Goal: Obtain resource: Download file/media

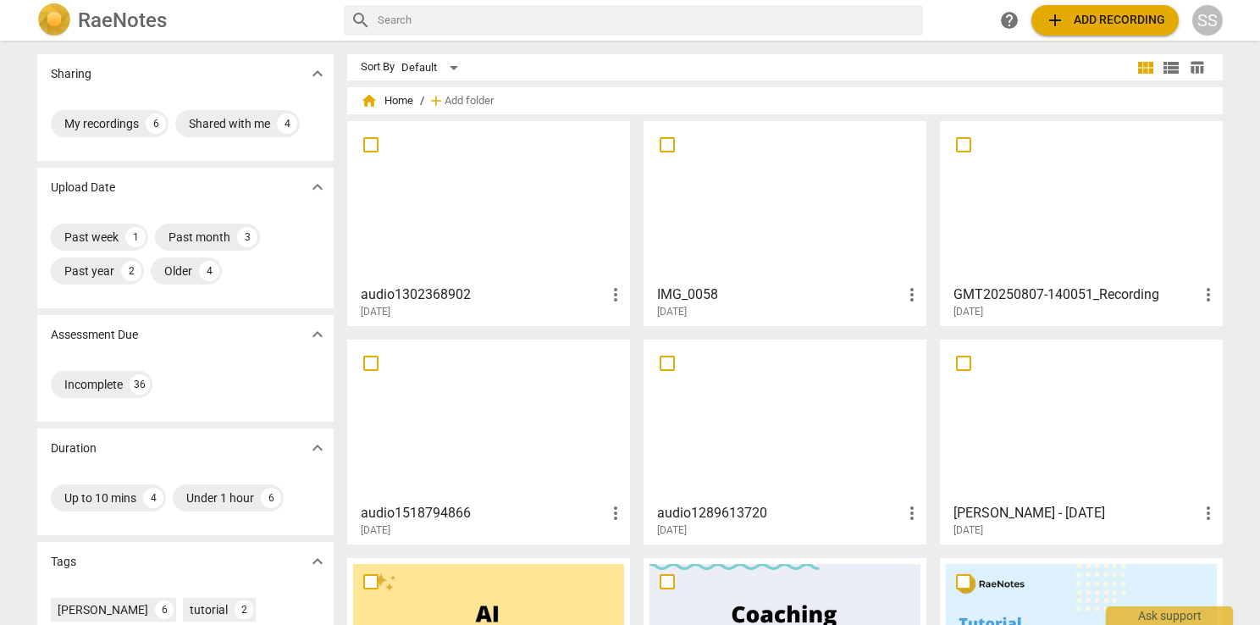
click at [501, 242] on div at bounding box center [488, 202] width 271 height 150
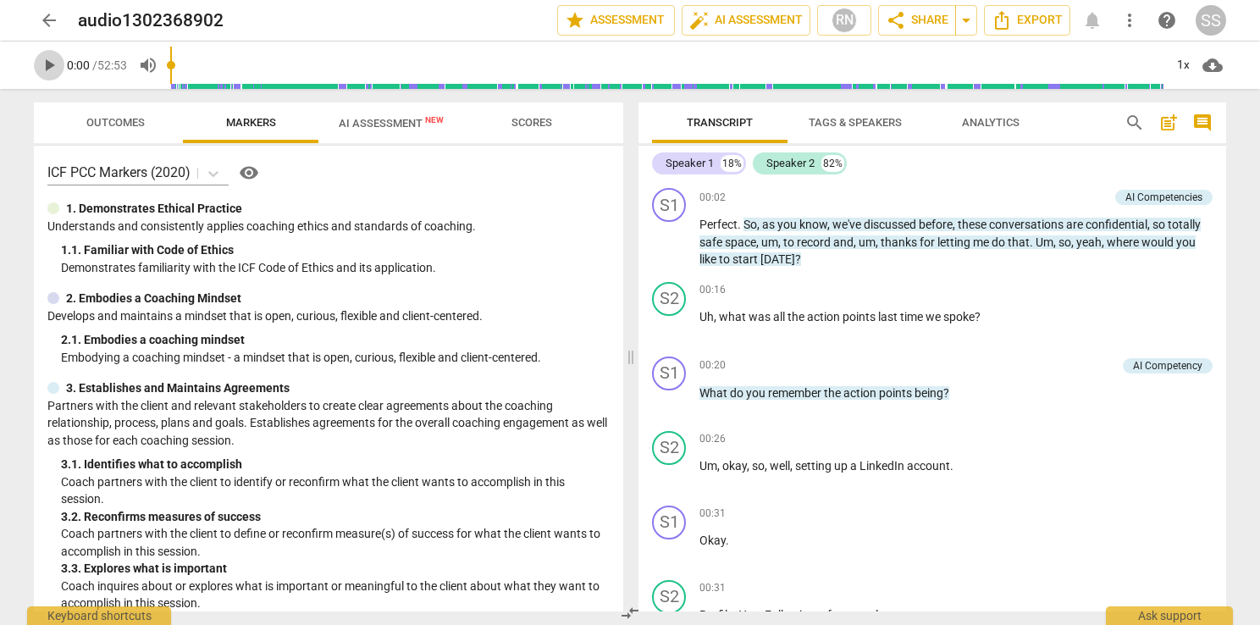
click at [51, 65] on span "play_arrow" at bounding box center [49, 65] width 20 height 20
click at [51, 65] on span "pause" at bounding box center [49, 65] width 20 height 20
click at [1047, 19] on span "Export" at bounding box center [1027, 20] width 71 height 20
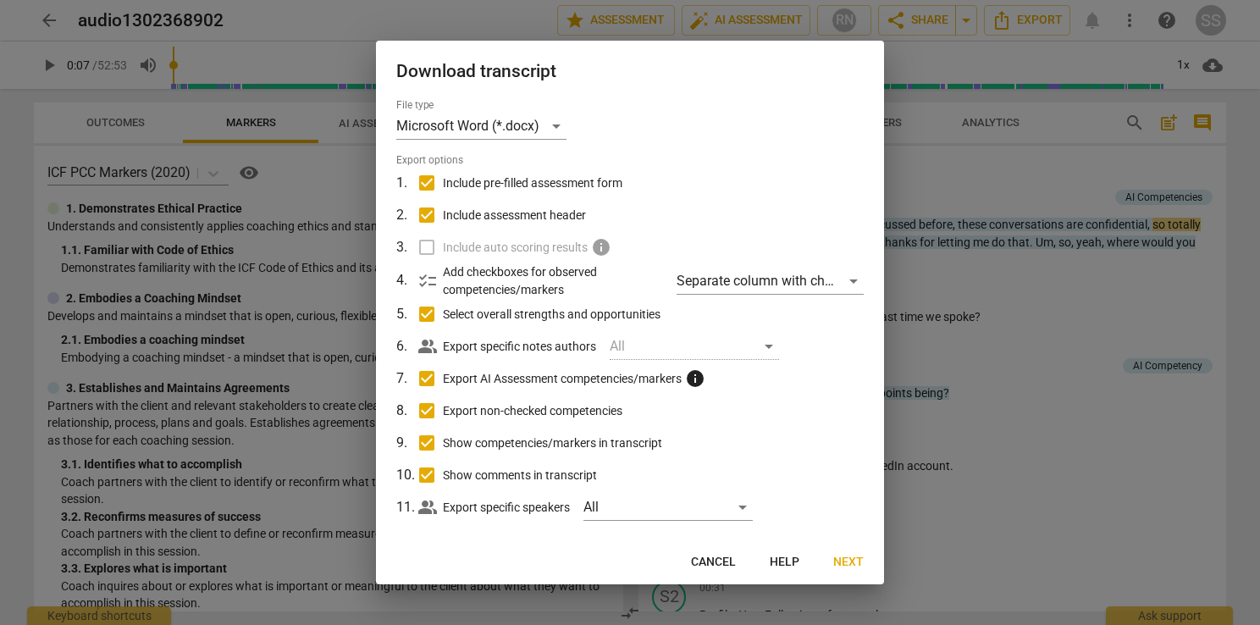
scroll to position [17, 0]
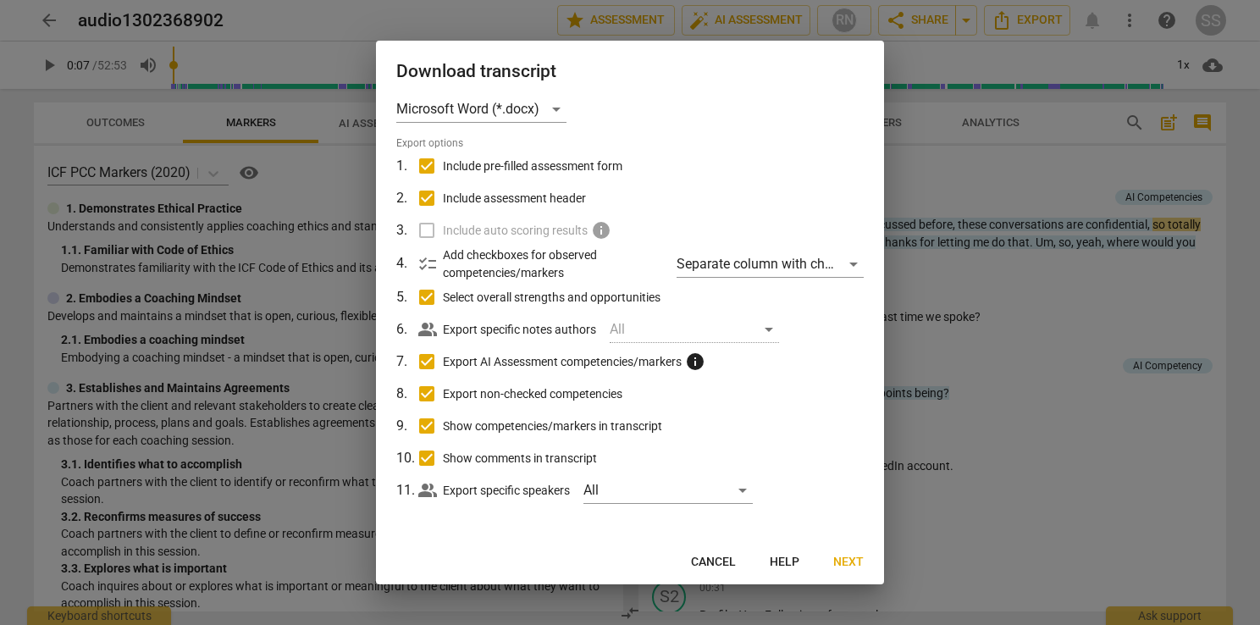
click at [838, 559] on span "Next" at bounding box center [848, 562] width 30 height 17
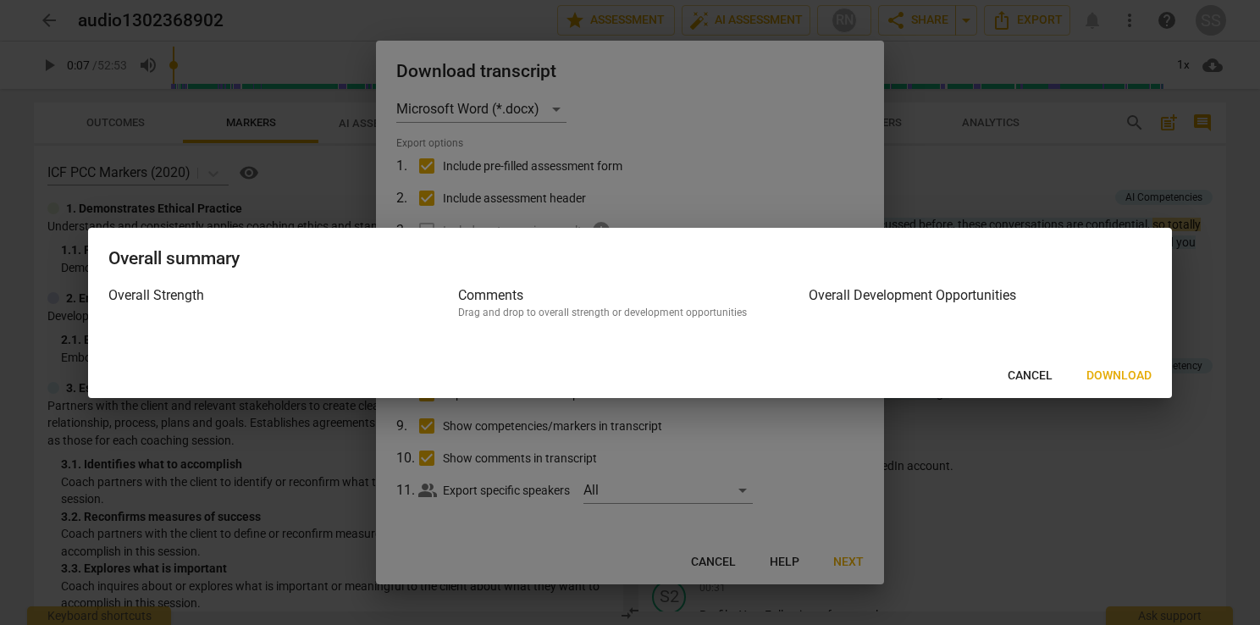
click at [1120, 368] on span "Download" at bounding box center [1119, 376] width 65 height 17
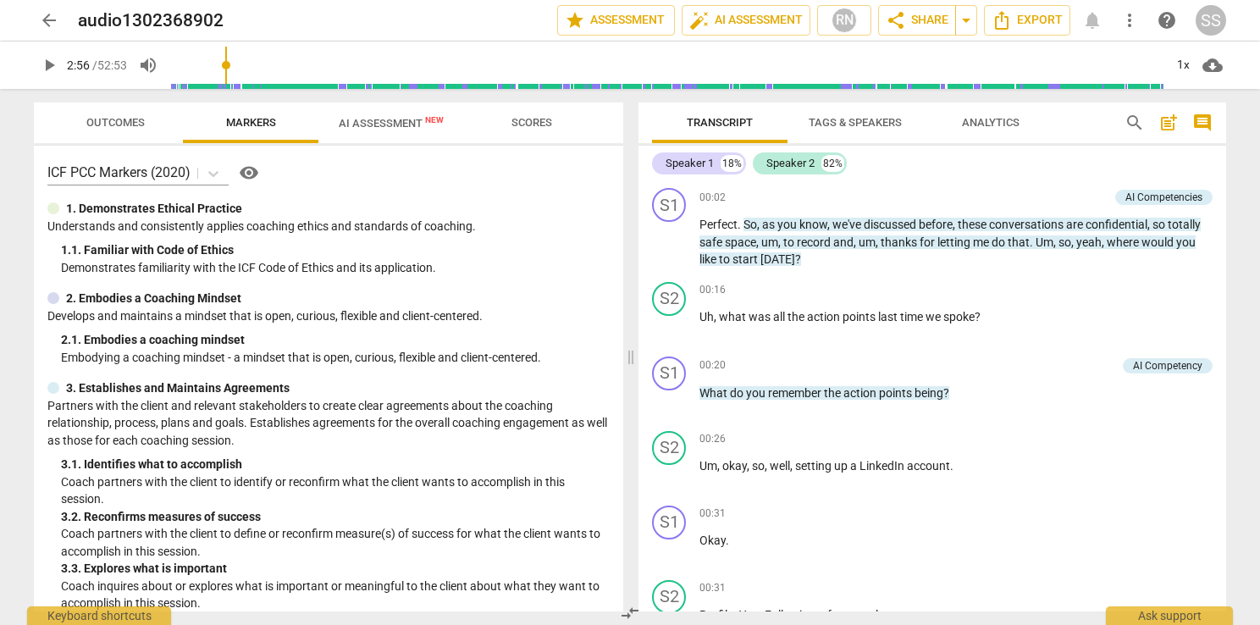
scroll to position [1048, 0]
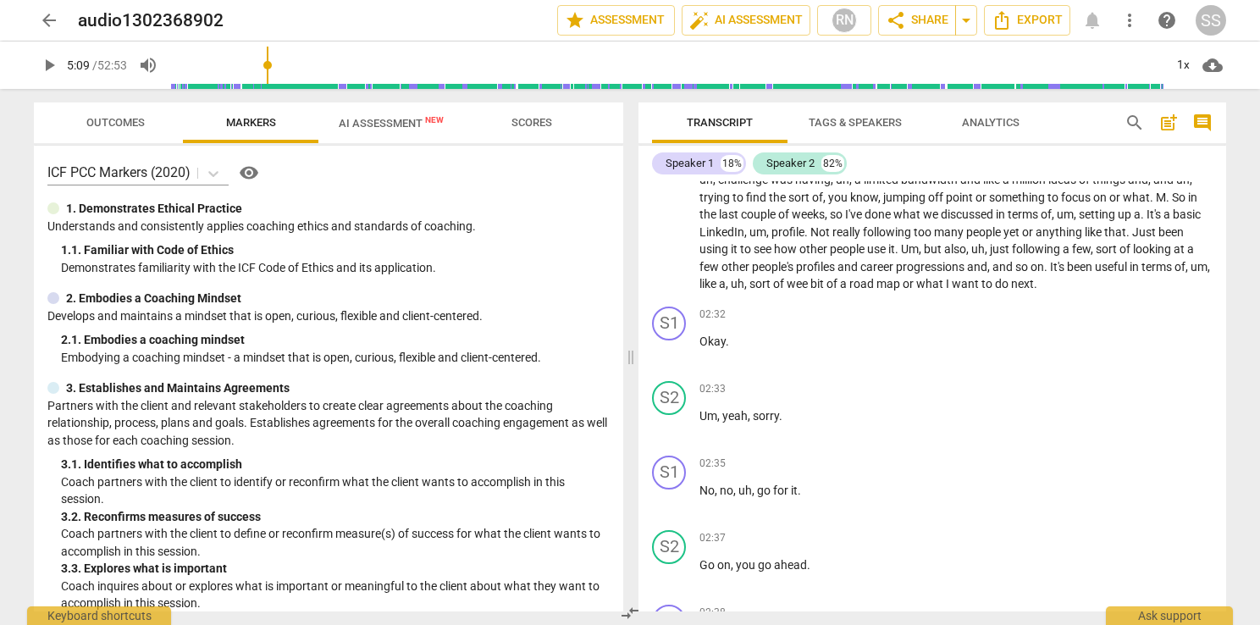
drag, startPoint x: 174, startPoint y: 63, endPoint x: 270, endPoint y: 65, distance: 96.6
click at [270, 65] on input "range" at bounding box center [666, 65] width 993 height 54
click at [43, 58] on span "play_arrow" at bounding box center [49, 65] width 20 height 20
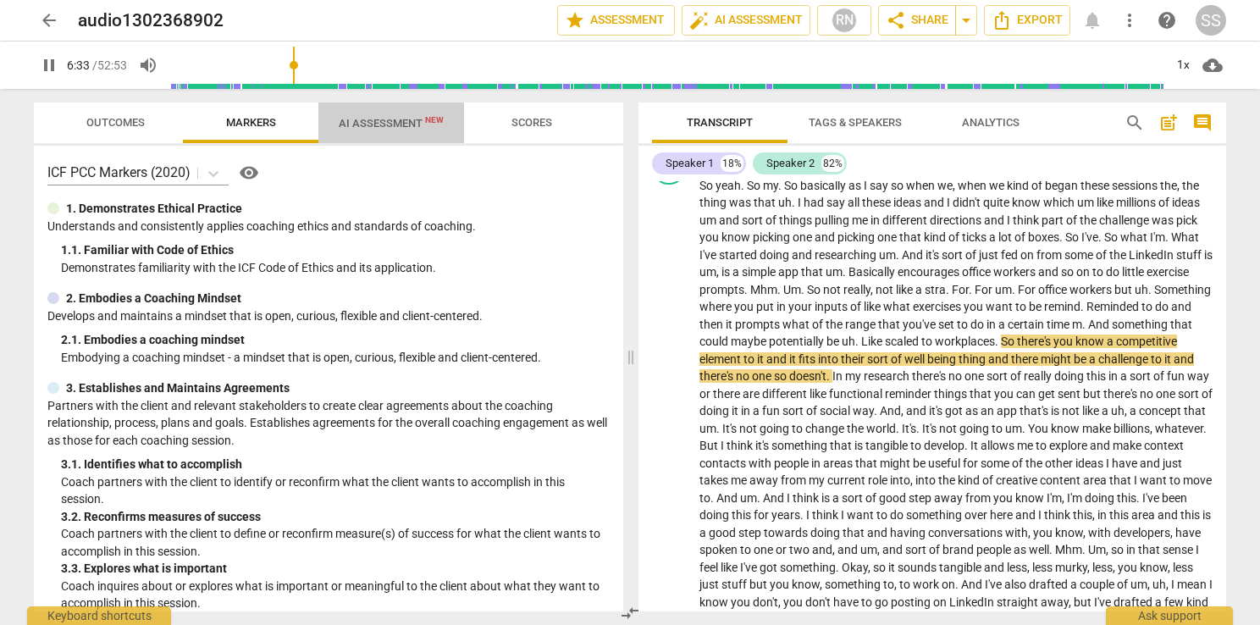
click at [337, 124] on span "AI Assessment New" at bounding box center [391, 122] width 146 height 25
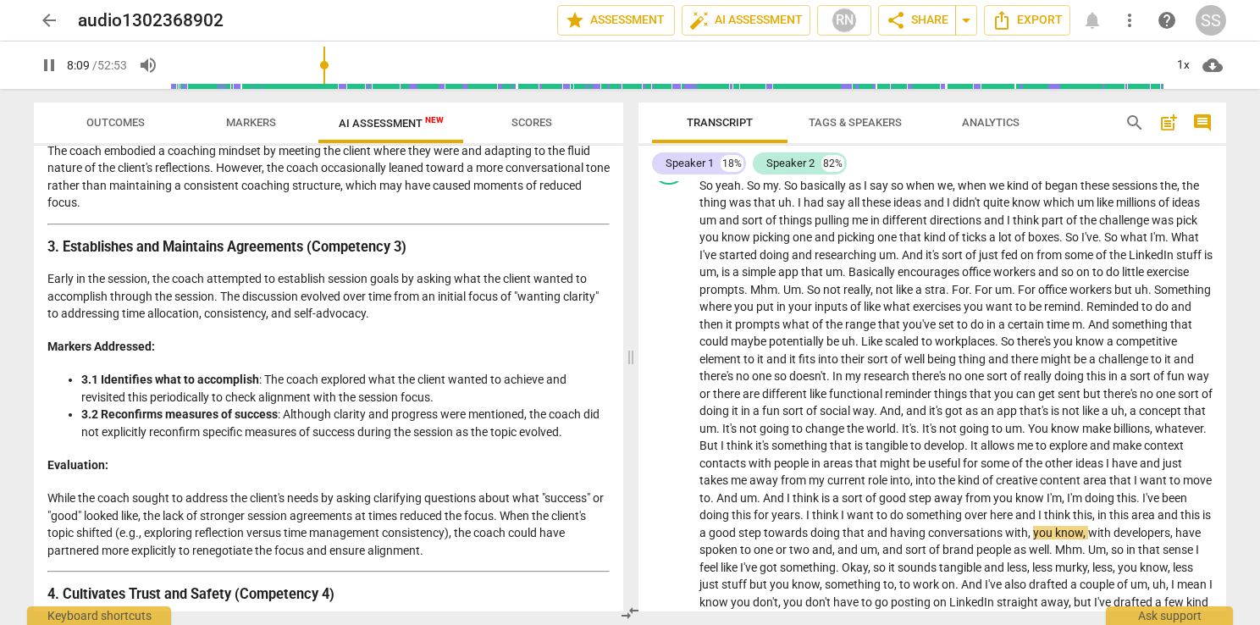
scroll to position [847, 0]
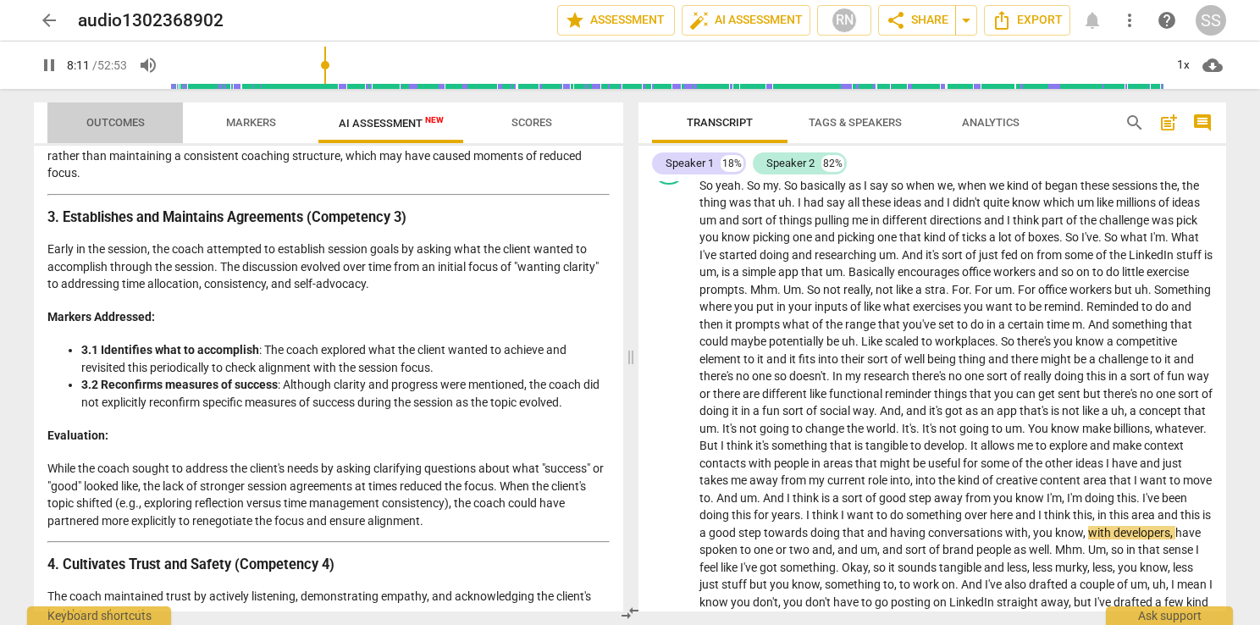
click at [136, 124] on span "Outcomes" at bounding box center [115, 122] width 58 height 13
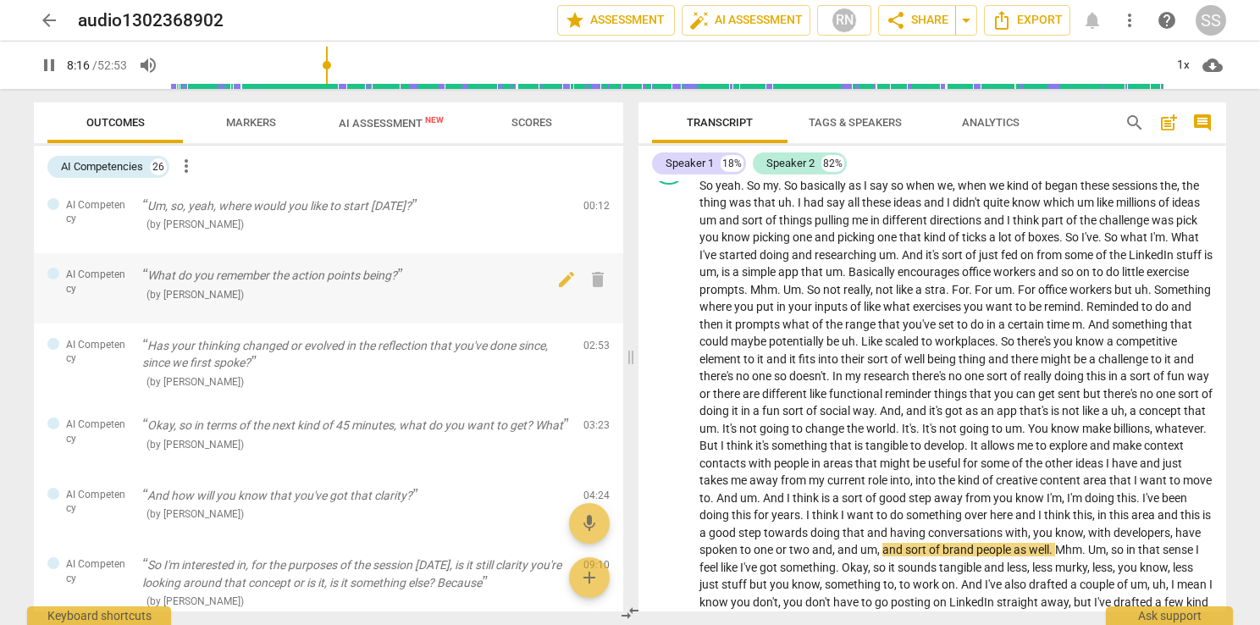
scroll to position [169, 0]
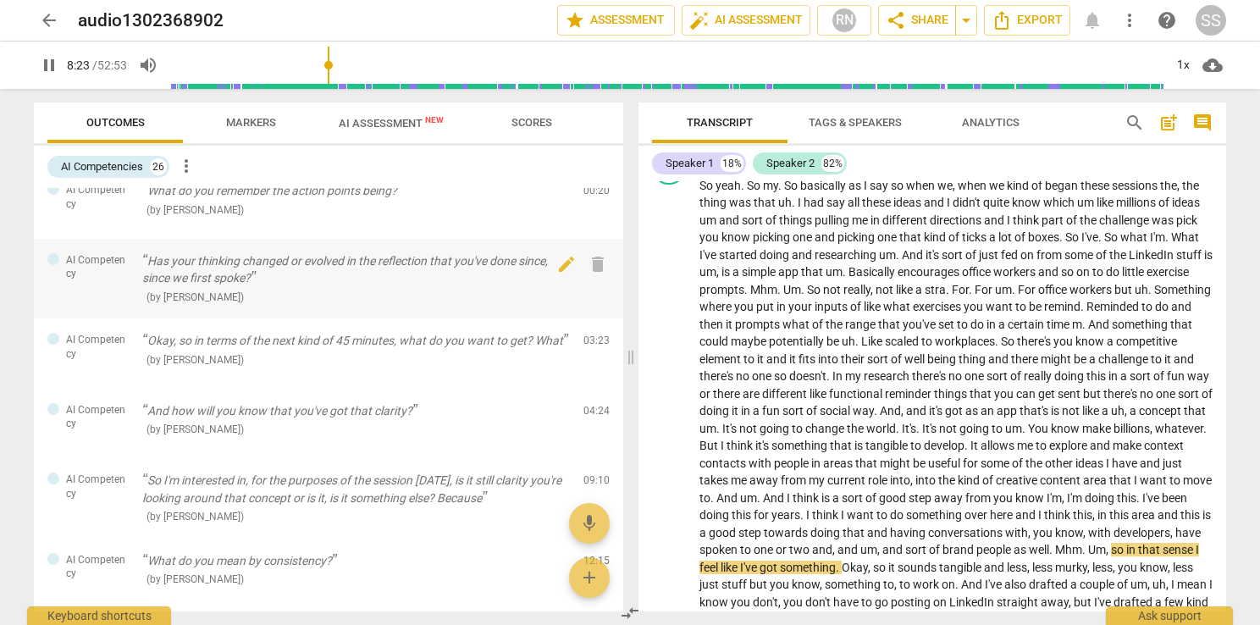
click at [359, 286] on p "Has your thinking changed or evolved in the reflection that you've done since, …" at bounding box center [356, 269] width 428 height 35
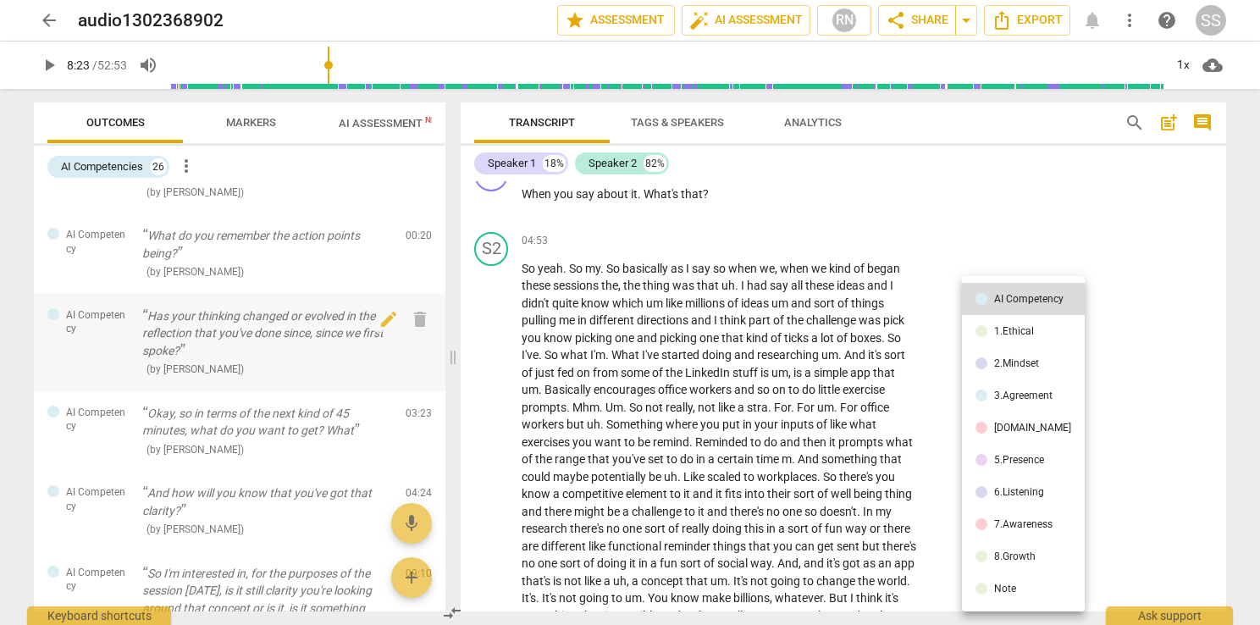
scroll to position [213, 0]
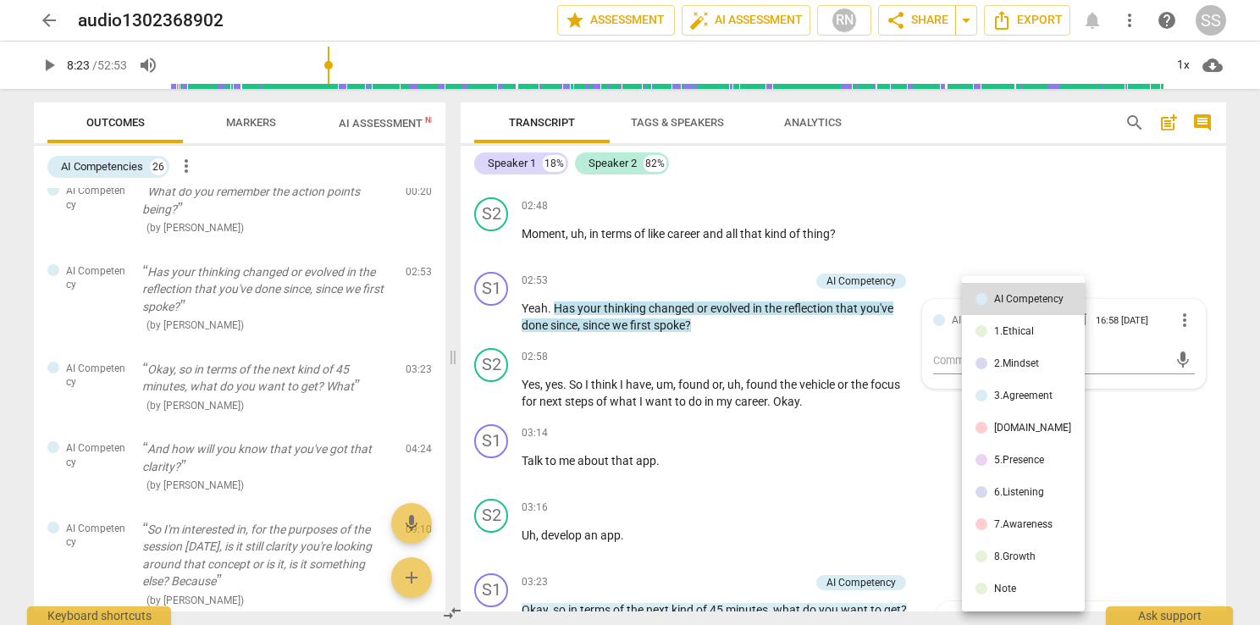
click at [701, 336] on div at bounding box center [630, 312] width 1260 height 625
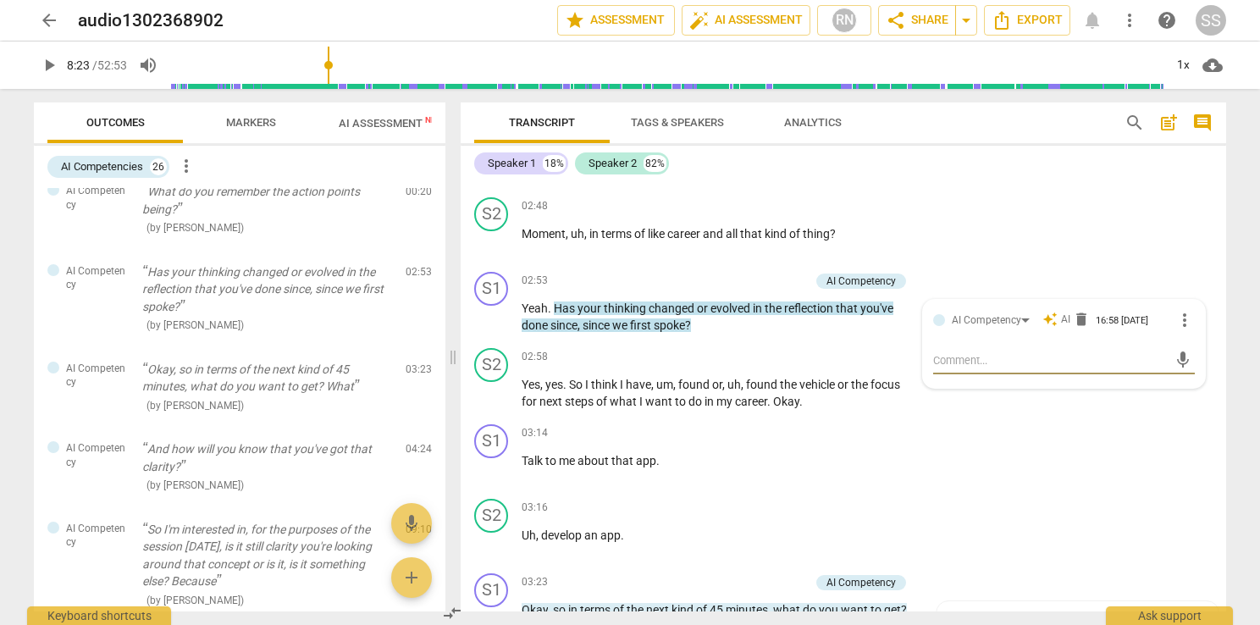
click at [58, 69] on span "play_arrow" at bounding box center [49, 65] width 20 height 20
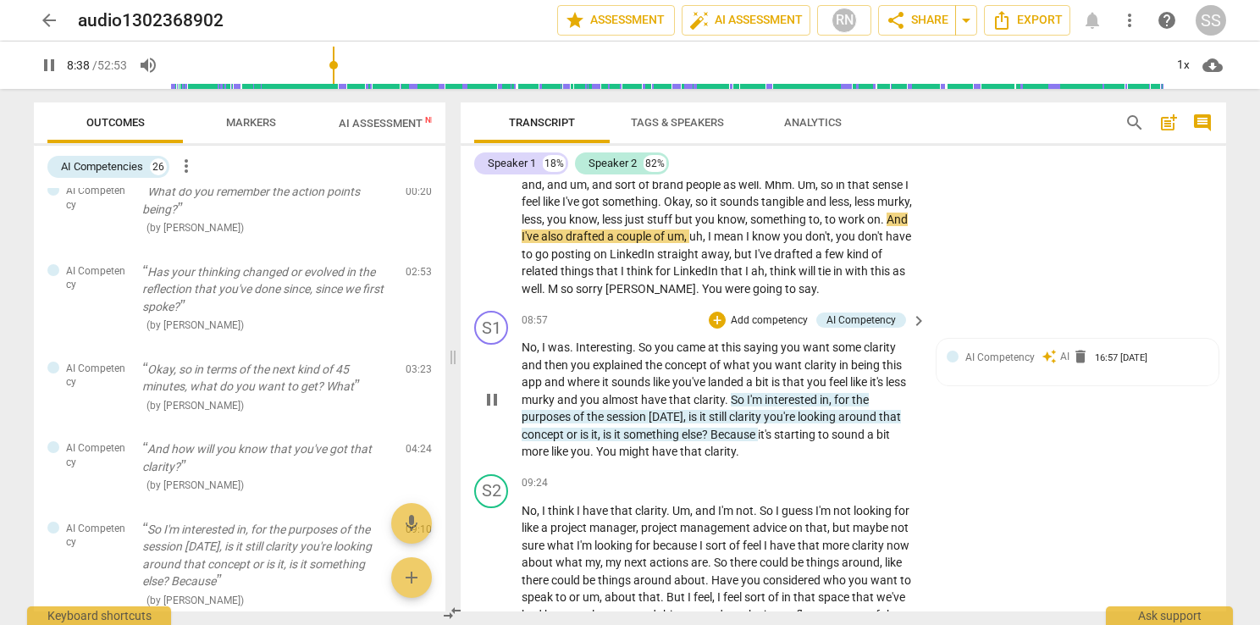
scroll to position [3015, 0]
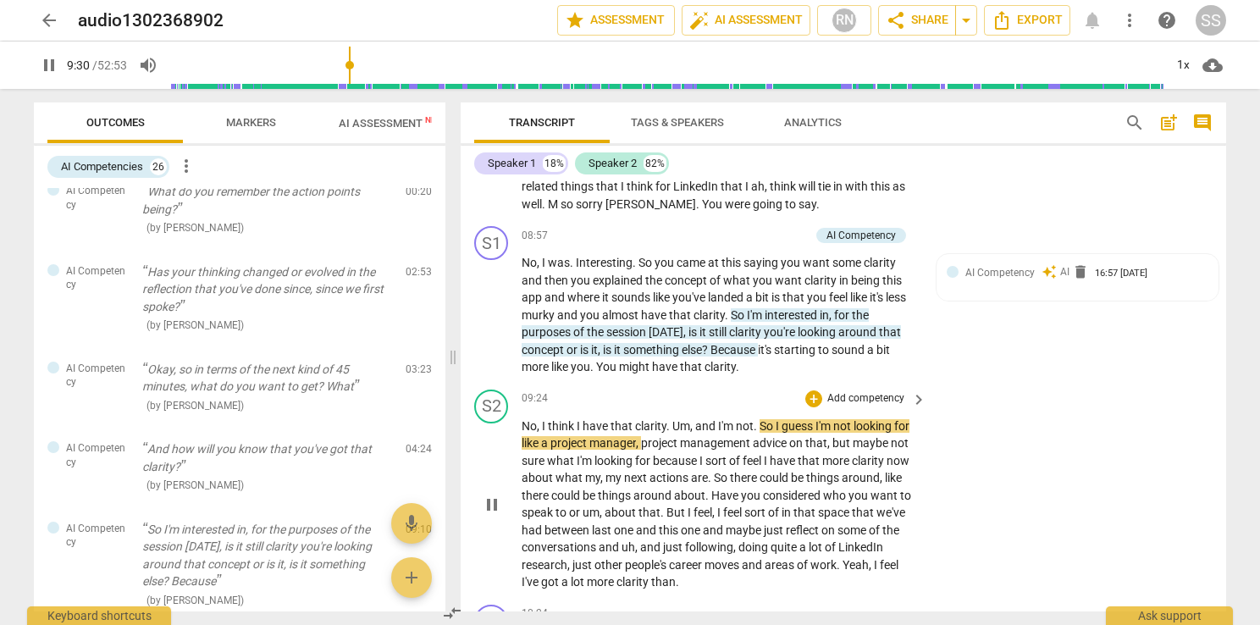
click at [898, 429] on span "for" at bounding box center [901, 426] width 15 height 14
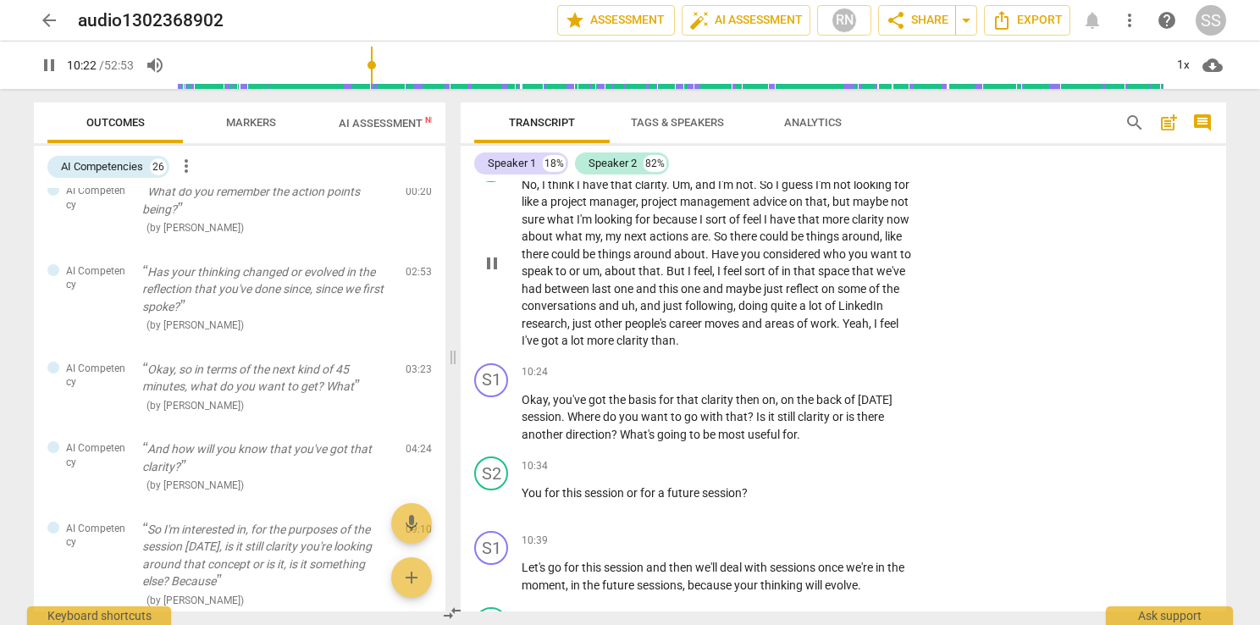
scroll to position [3269, 0]
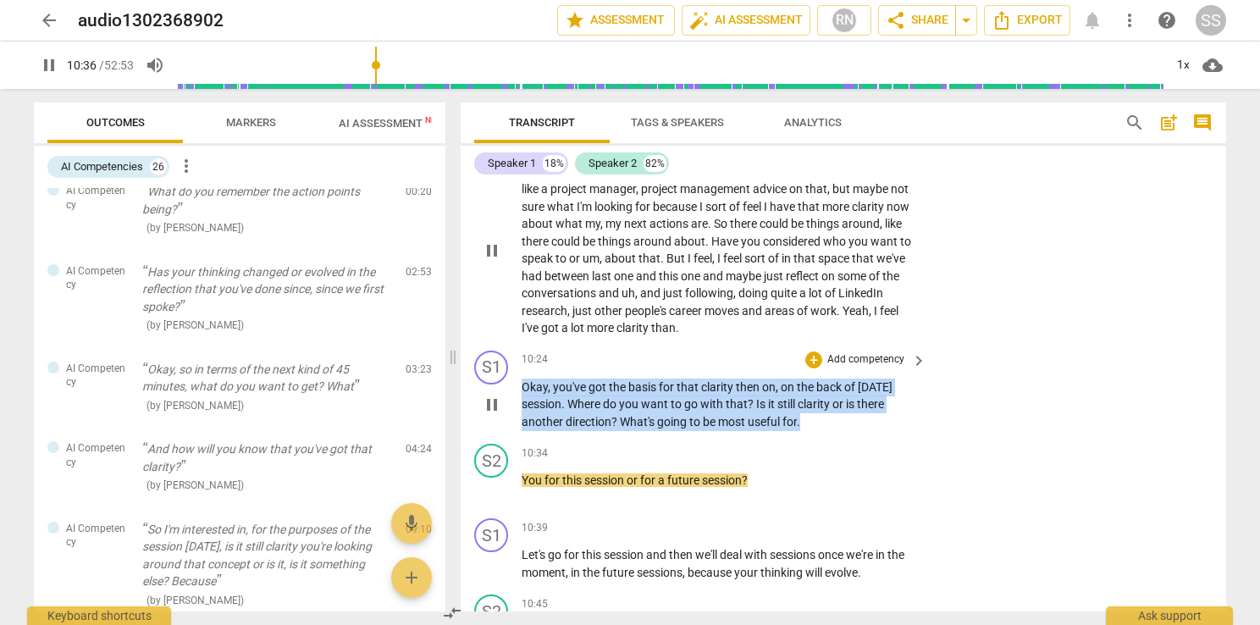
drag, startPoint x: 803, startPoint y: 427, endPoint x: 522, endPoint y: 396, distance: 282.9
click at [522, 396] on p "Okay , you've got the basis for that clarity then on , on the back of [DATE] se…" at bounding box center [720, 405] width 396 height 53
copy p "Okay , you've got the basis for that clarity then on , on the back of [DATE] se…"
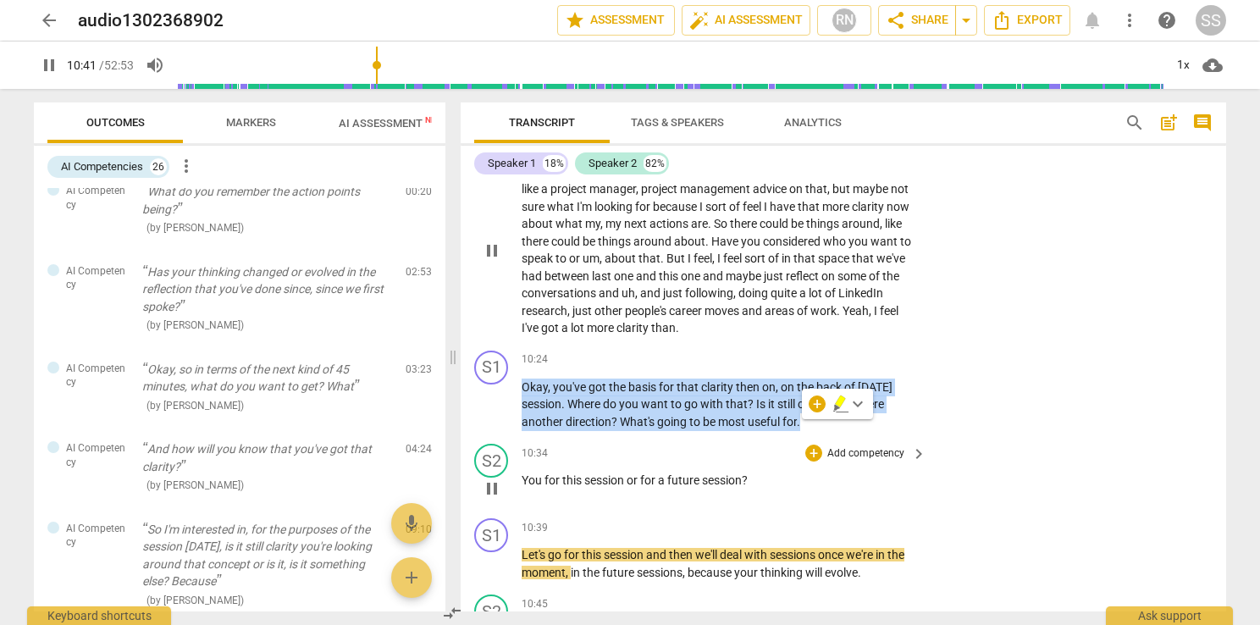
click at [494, 490] on span "pause" at bounding box center [492, 489] width 20 height 20
click at [498, 493] on span "play_arrow" at bounding box center [492, 489] width 20 height 20
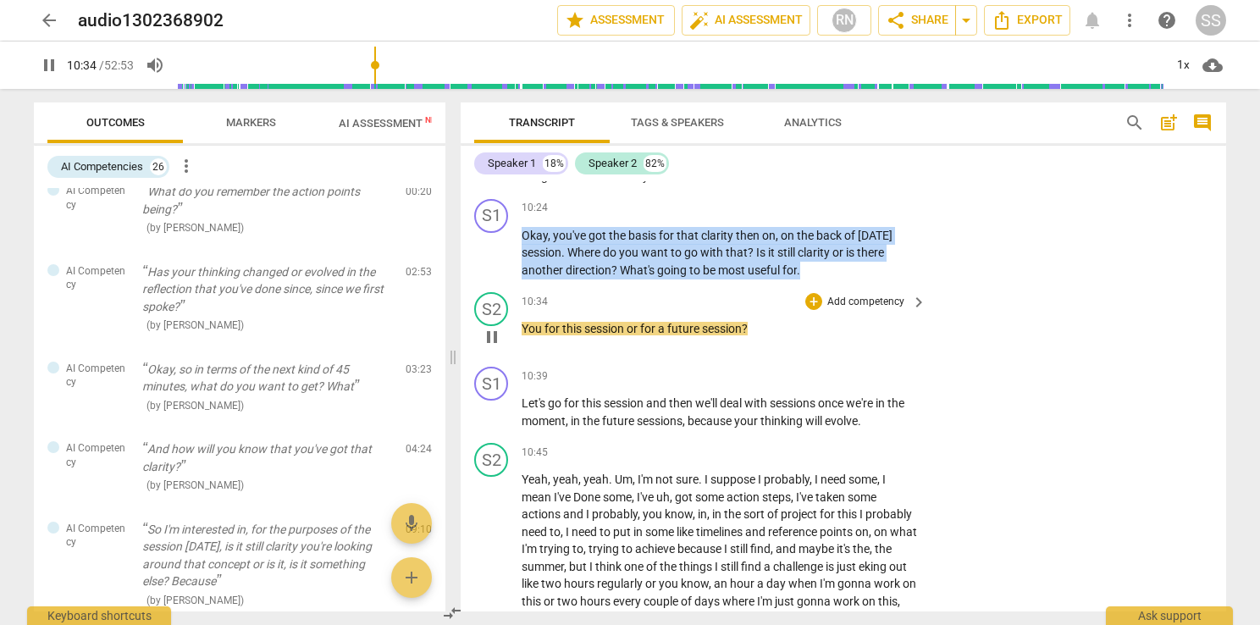
scroll to position [3438, 0]
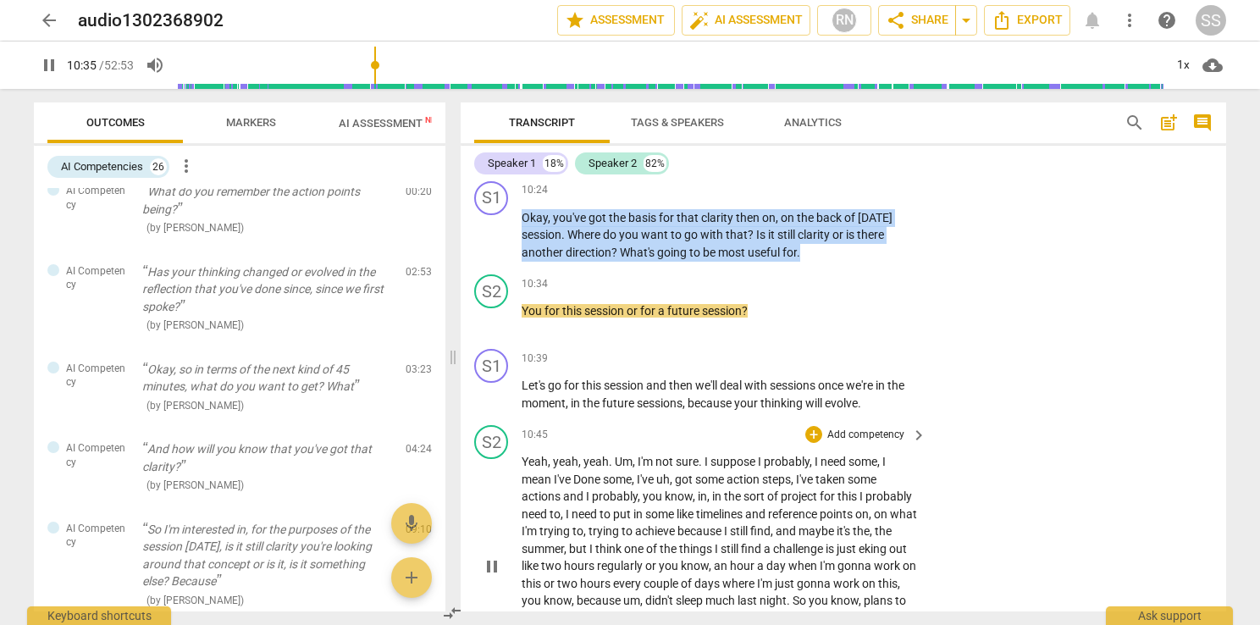
click at [494, 574] on span "pause" at bounding box center [492, 566] width 20 height 20
click at [494, 574] on span "play_arrow" at bounding box center [492, 566] width 20 height 20
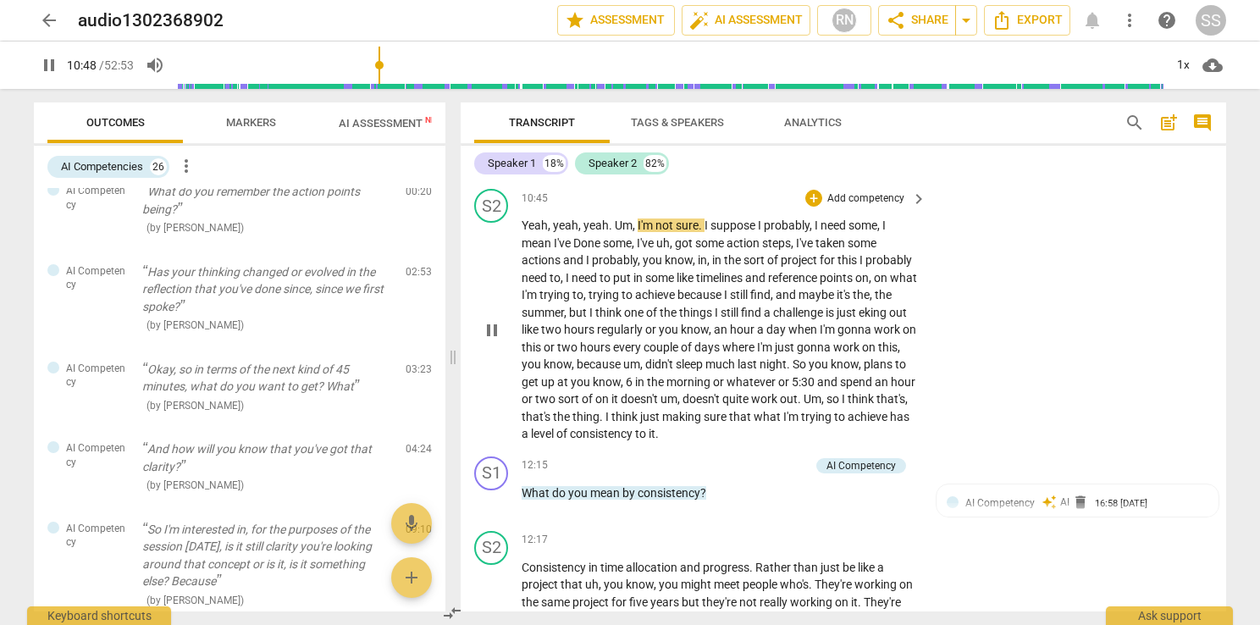
scroll to position [3693, 0]
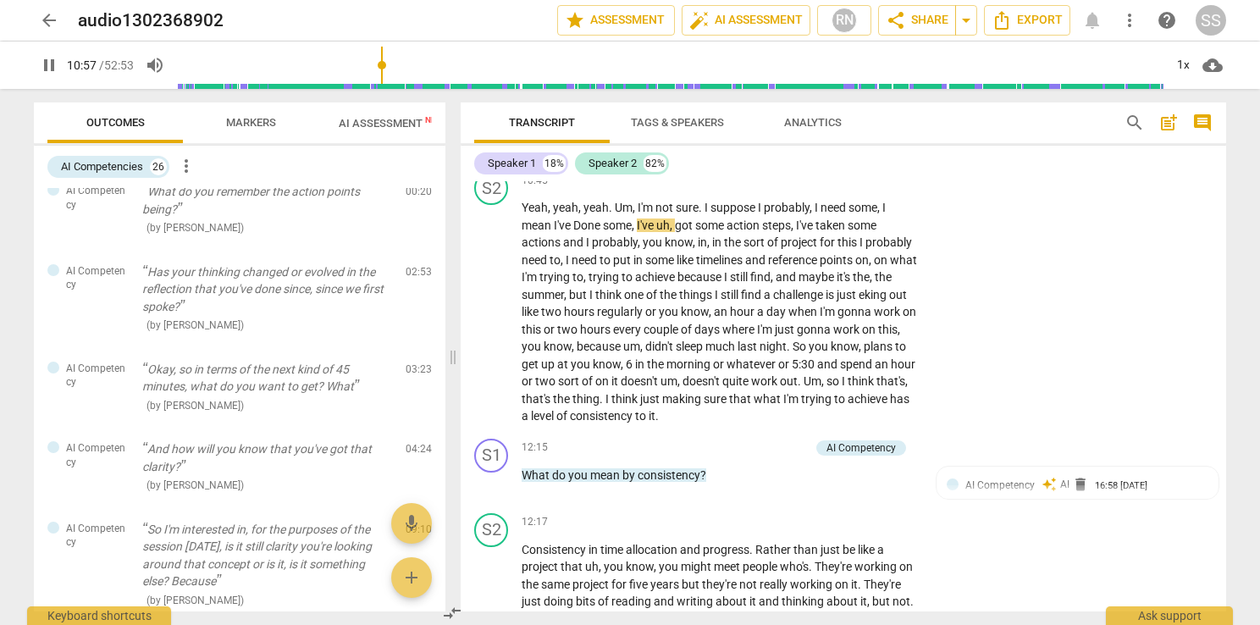
click at [365, 131] on span "AI Assessment New" at bounding box center [391, 122] width 146 height 25
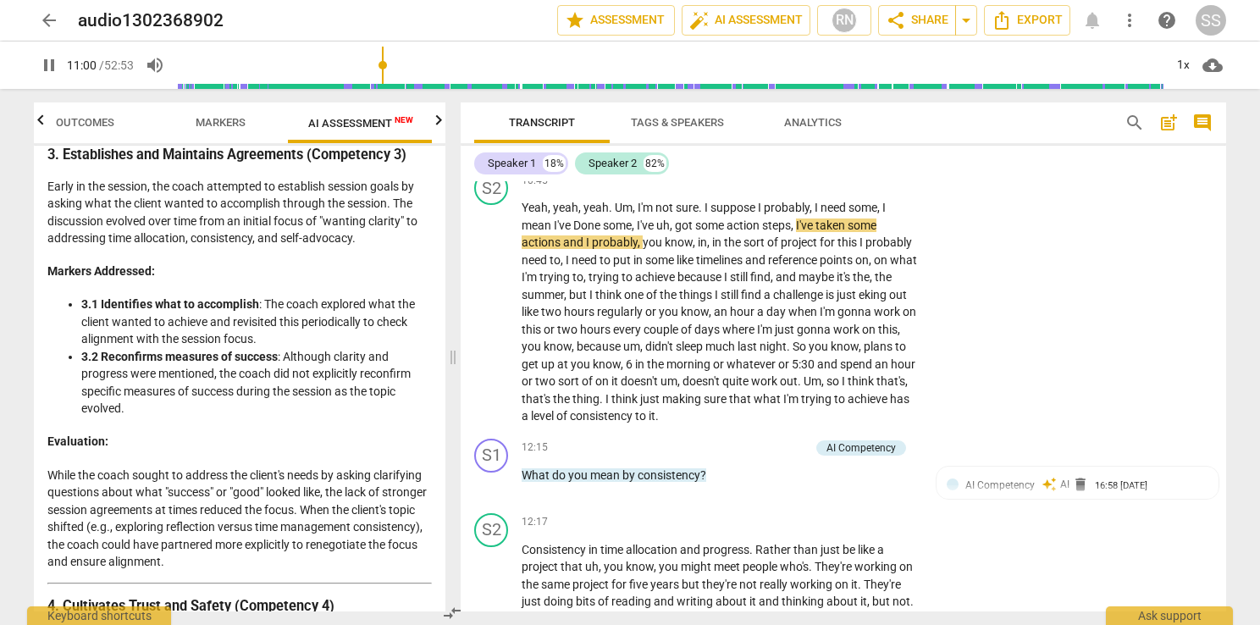
scroll to position [1101, 0]
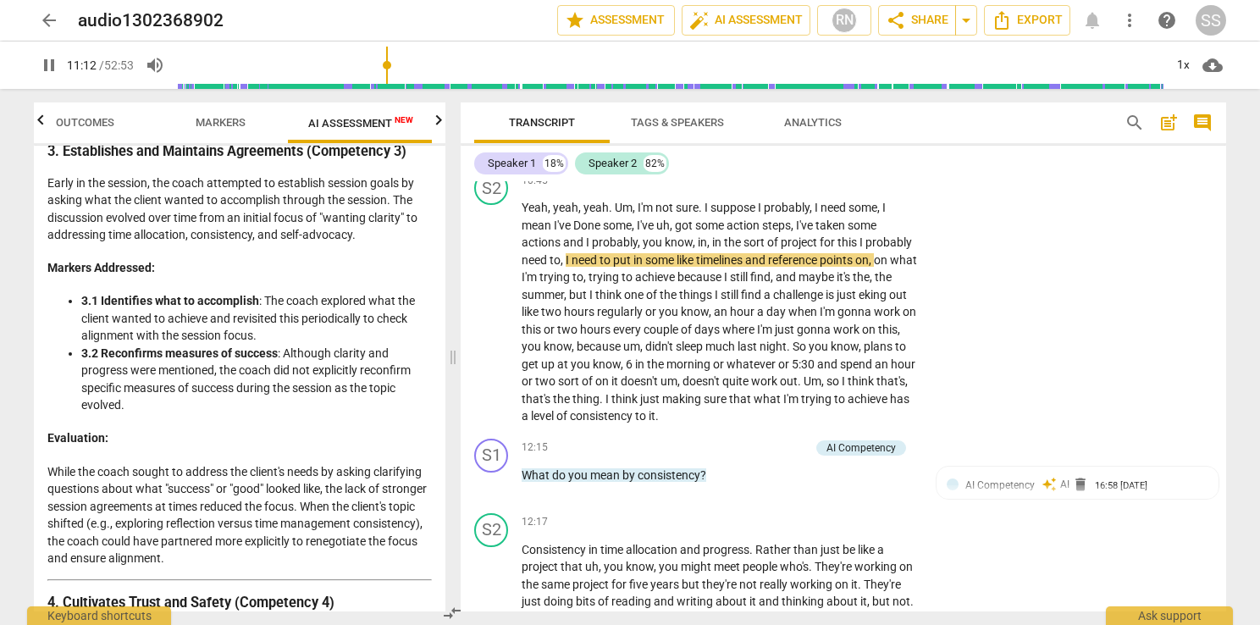
click at [134, 414] on li "3.2 Reconfirms measures of success : Although clarity and progress were mention…" at bounding box center [256, 379] width 351 height 69
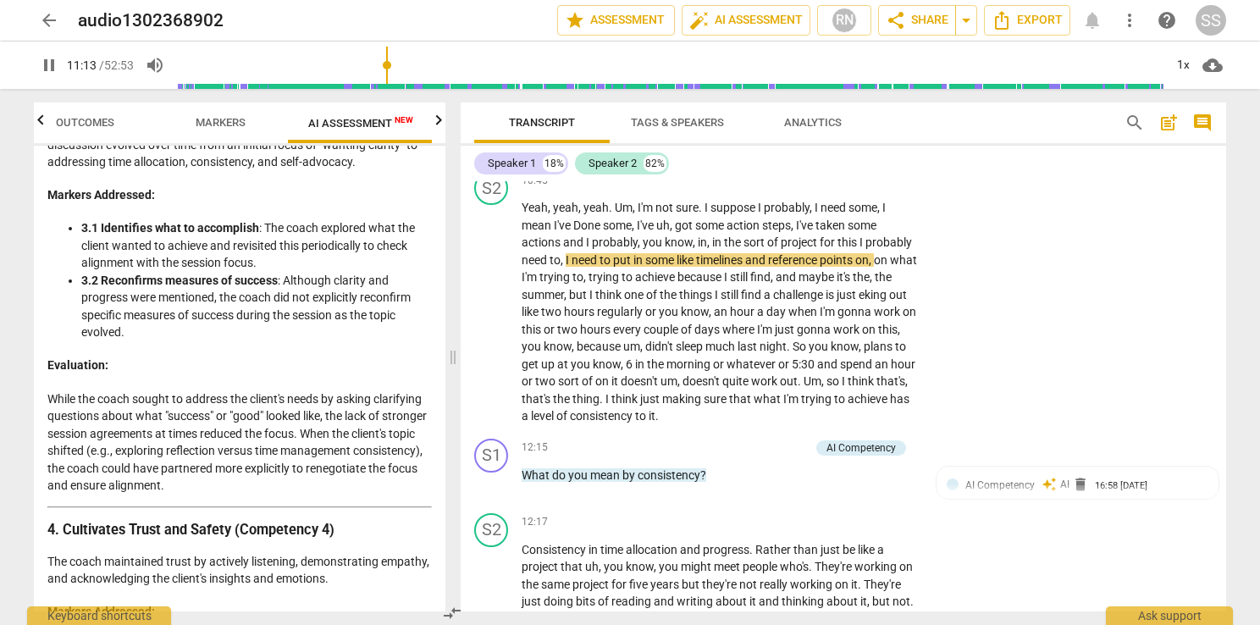
scroll to position [1270, 0]
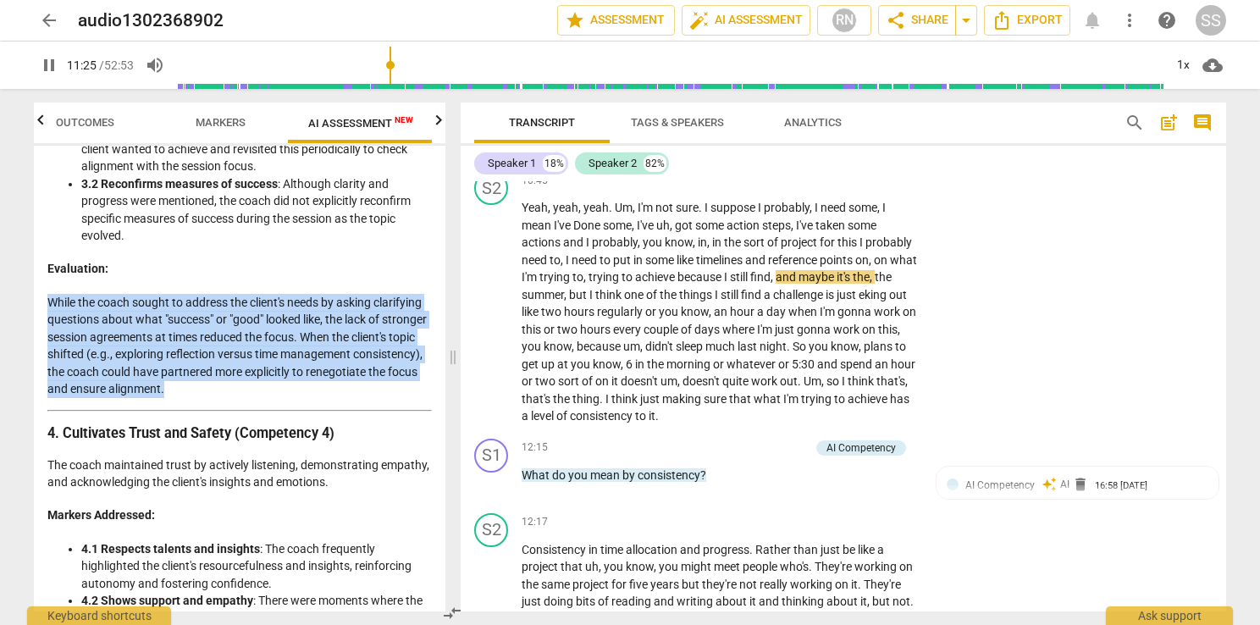
drag, startPoint x: 291, startPoint y: 417, endPoint x: 38, endPoint y: 334, distance: 266.5
click at [38, 334] on div "Disclaimer: AI can make mistakes. Consult a qualified mentor coach before actin…" at bounding box center [240, 379] width 412 height 466
copy p "While the coach sought to address the client's needs by asking clarifying quest…"
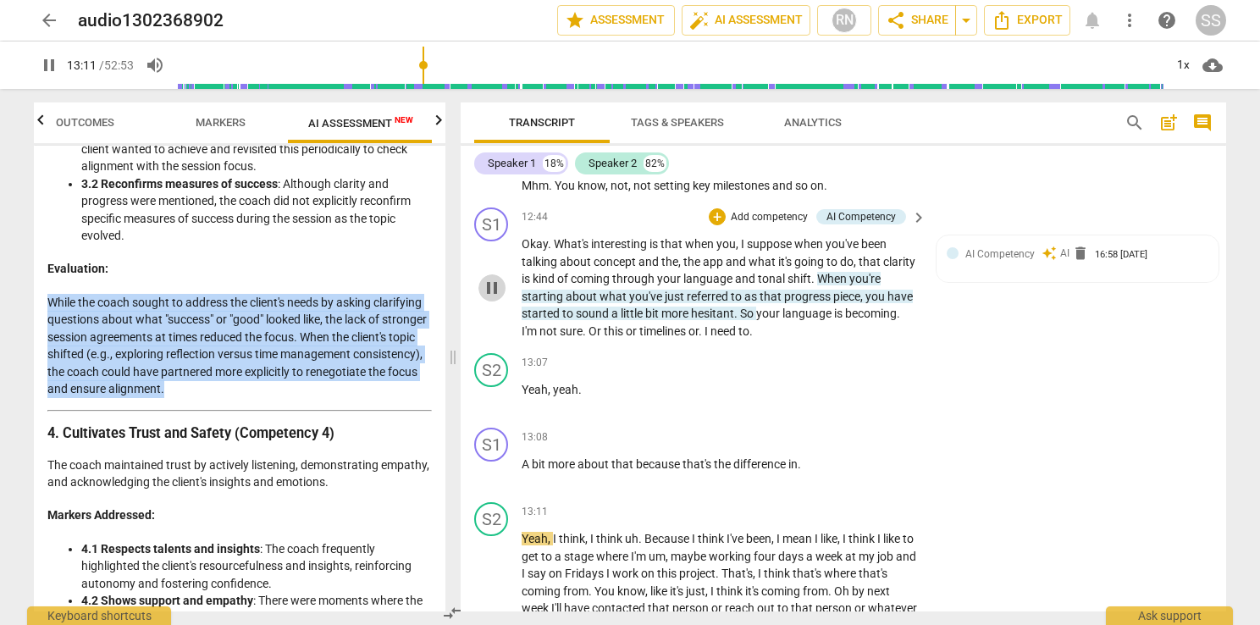
click at [487, 290] on span "pause" at bounding box center [492, 288] width 20 height 20
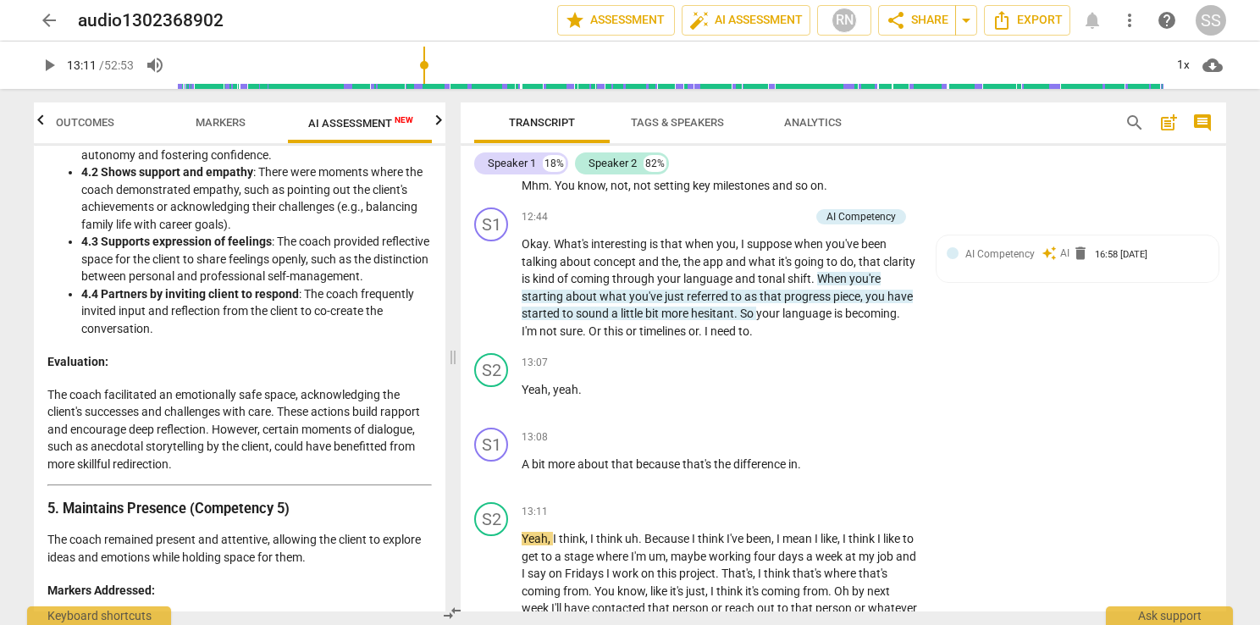
scroll to position [1779, 0]
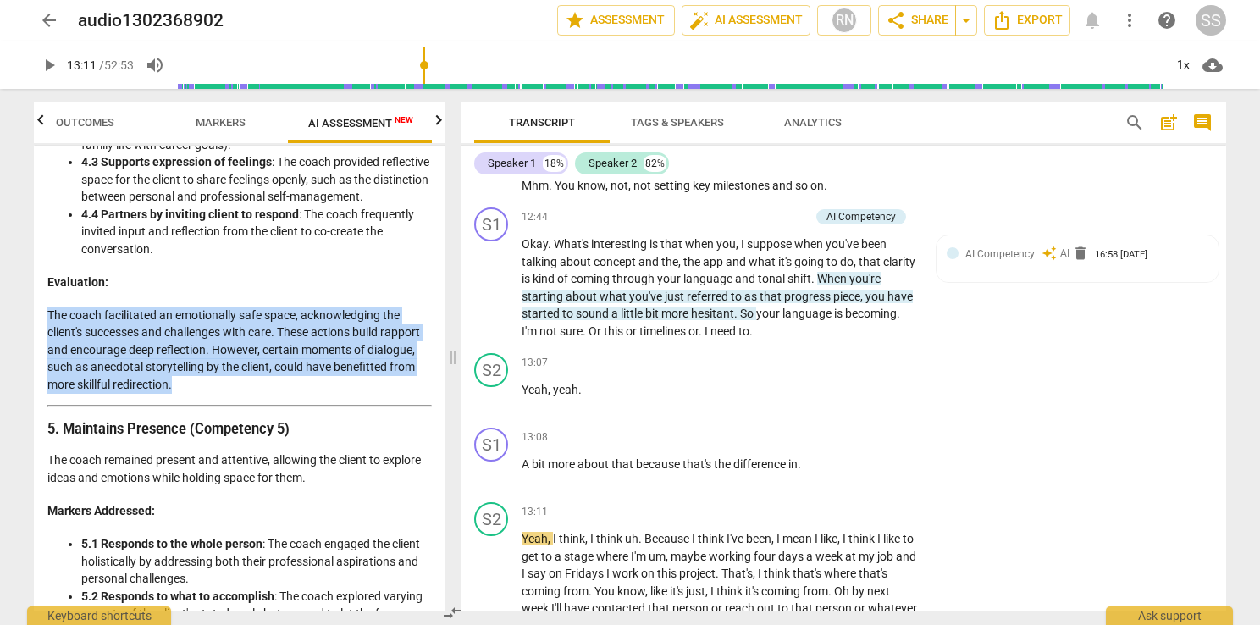
drag, startPoint x: 197, startPoint y: 412, endPoint x: 45, endPoint y: 340, distance: 168.2
click at [45, 340] on div "Disclaimer: AI can make mistakes. Consult a qualified mentor coach before actin…" at bounding box center [240, 379] width 412 height 466
copy p "The coach facilitated an emotionally safe space, acknowledging the client's suc…"
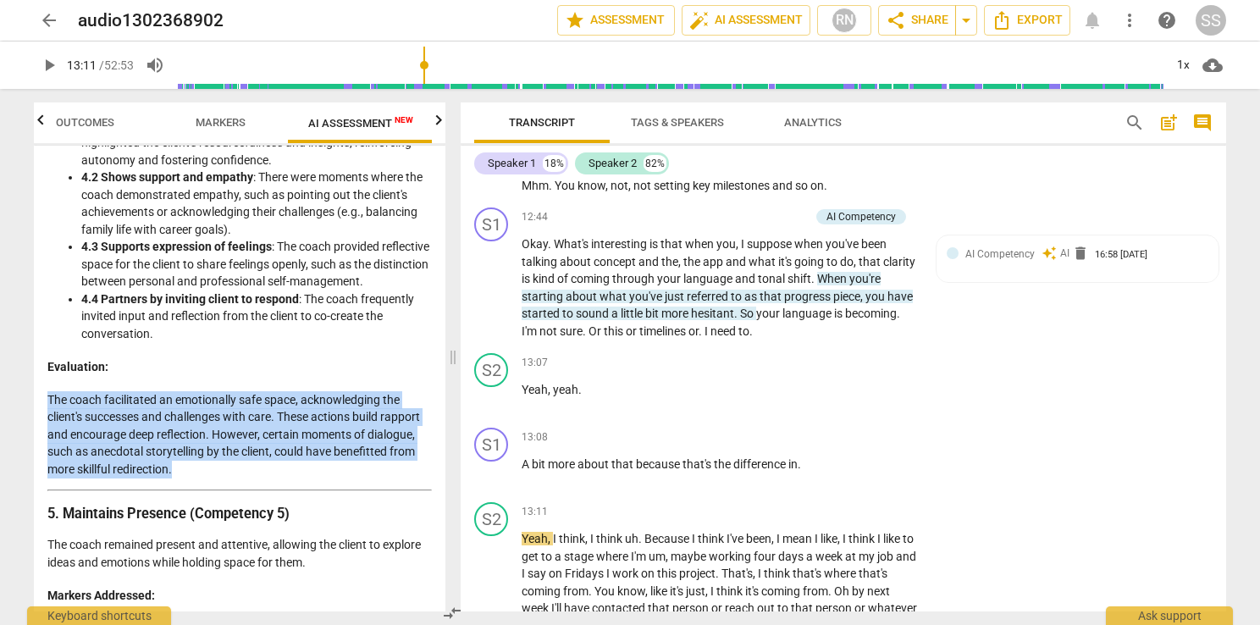
scroll to position [1609, 0]
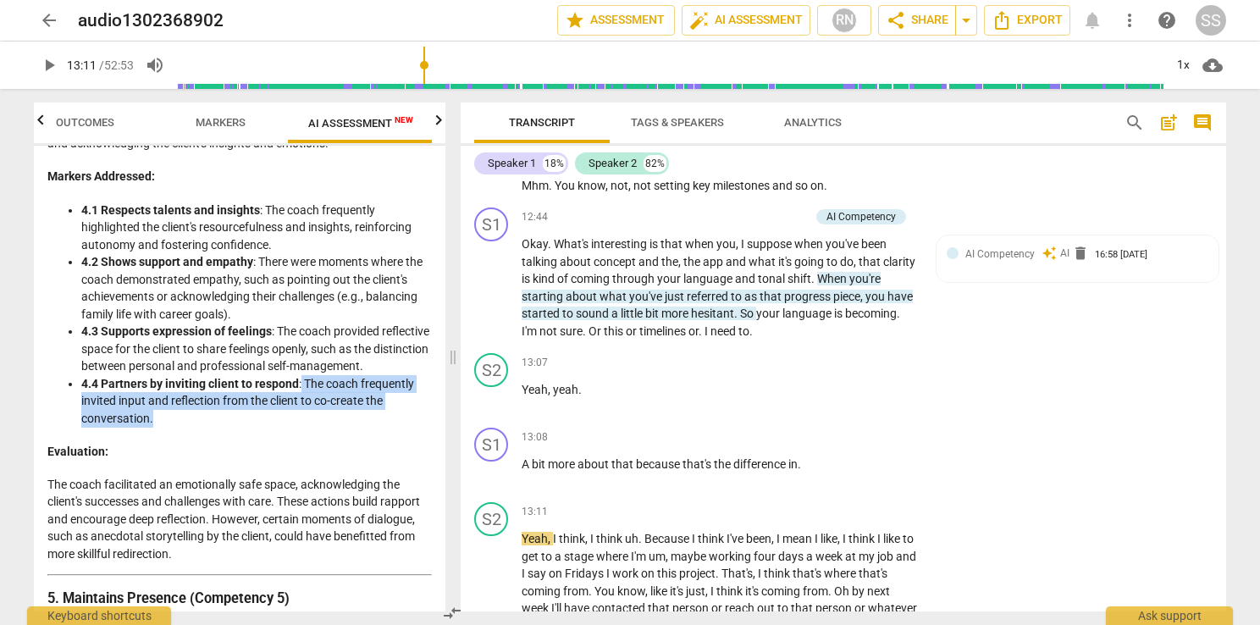
drag, startPoint x: 167, startPoint y: 449, endPoint x: 301, endPoint y: 408, distance: 139.9
click at [301, 408] on li "4.4 Partners by inviting client to respond : The coach frequently invited input…" at bounding box center [256, 401] width 351 height 53
copy li "The coach frequently invited input and reflection from the client to co-create …"
click at [505, 291] on span "play_arrow" at bounding box center [492, 288] width 27 height 20
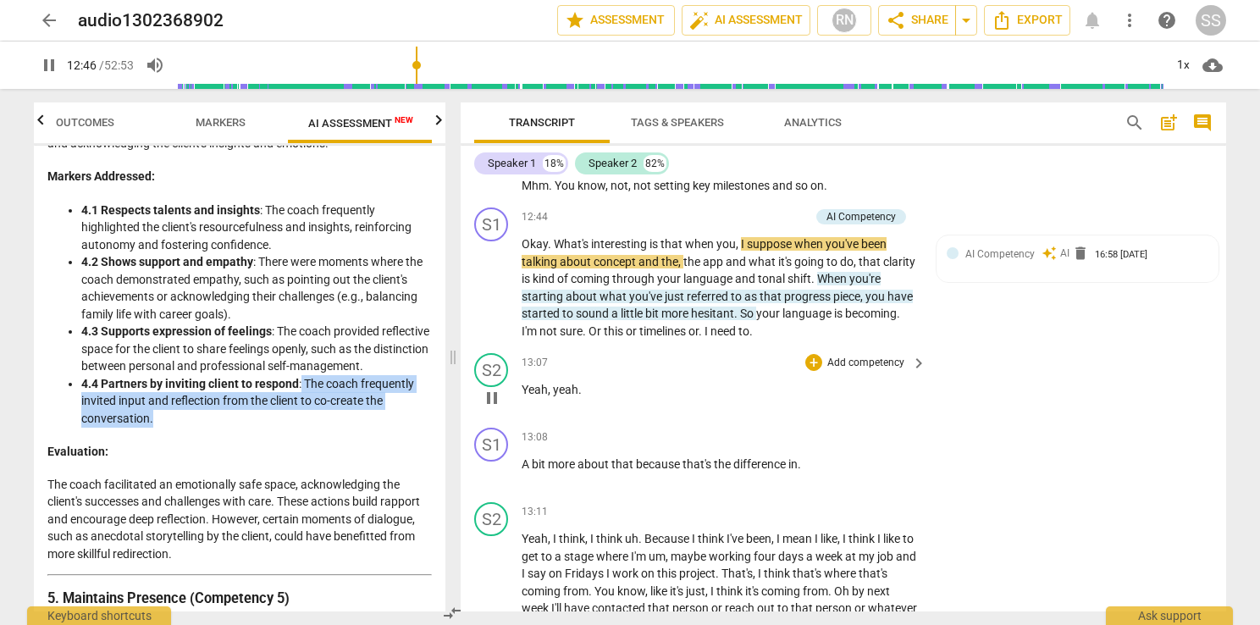
click at [500, 405] on span "pause" at bounding box center [492, 398] width 20 height 20
click at [496, 473] on span "play_arrow" at bounding box center [492, 472] width 20 height 20
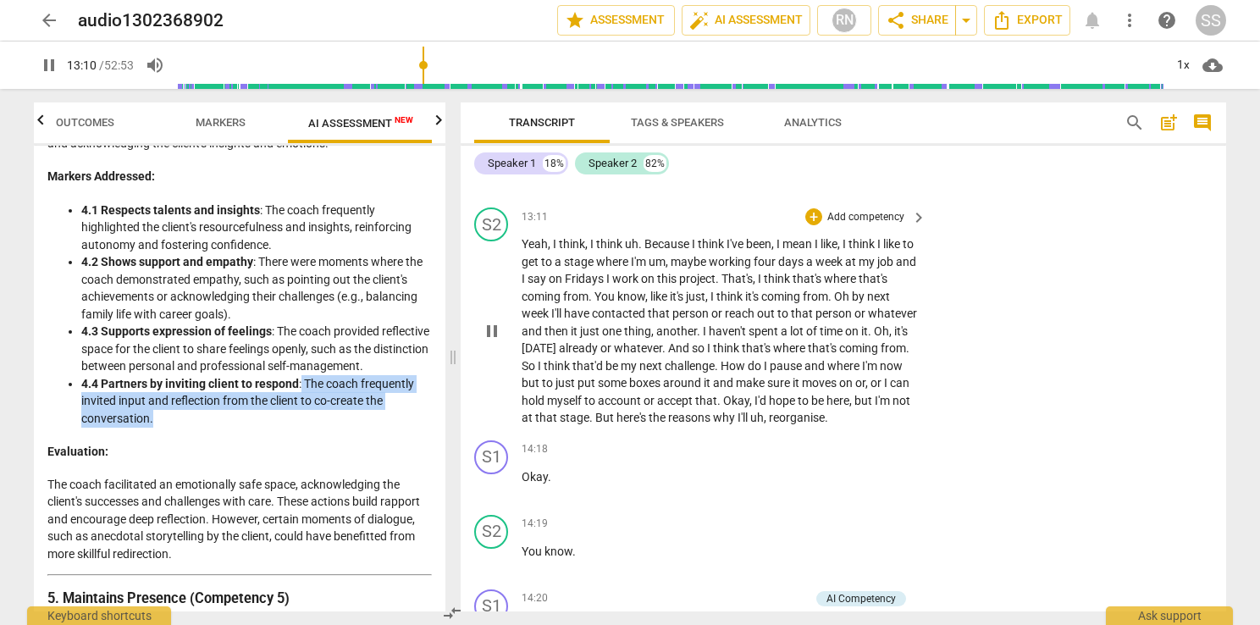
scroll to position [4380, 0]
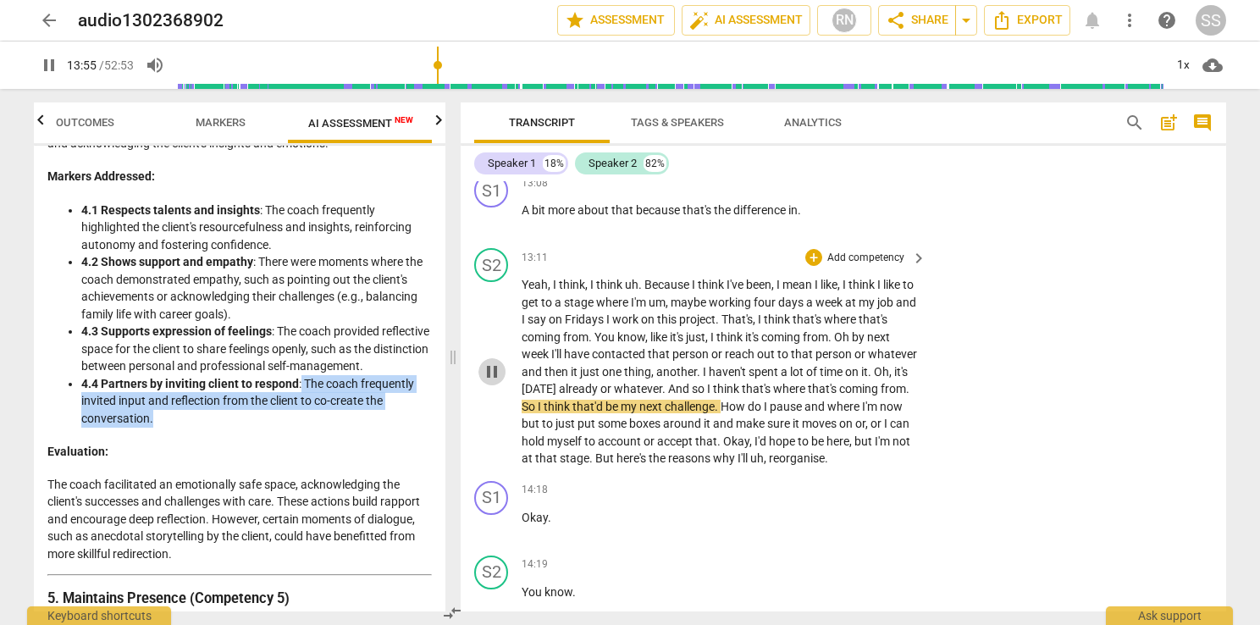
click at [491, 382] on span "pause" at bounding box center [492, 372] width 20 height 20
click at [494, 375] on span "pause" at bounding box center [492, 372] width 20 height 20
type input "859"
